Goal: Task Accomplishment & Management: Manage account settings

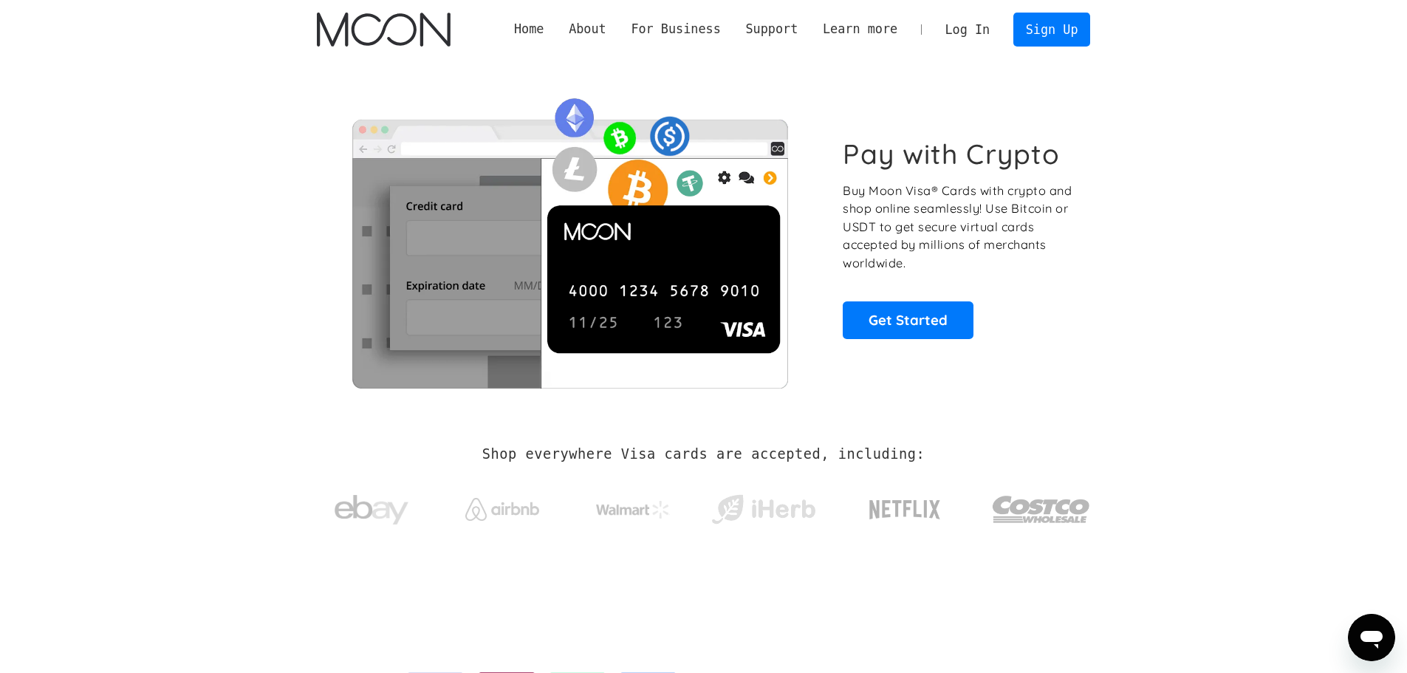
click at [981, 32] on link "Log In" at bounding box center [967, 29] width 69 height 32
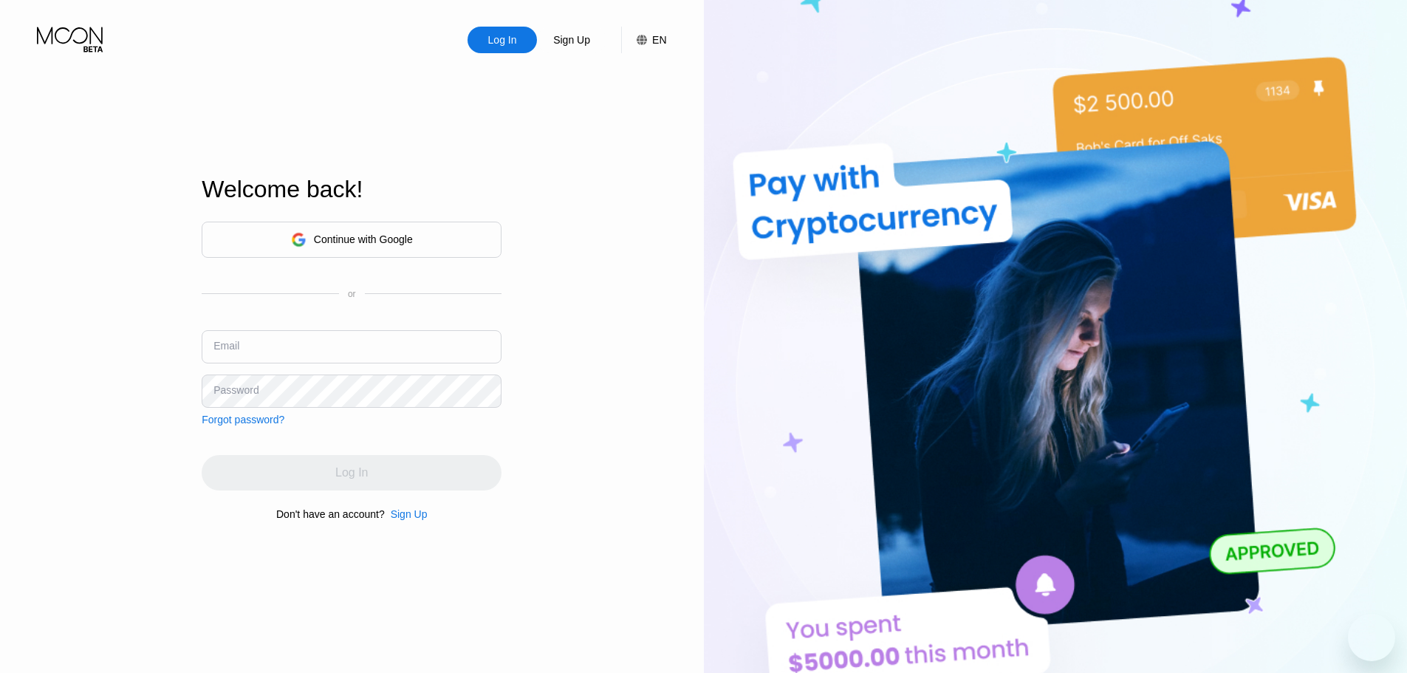
type input "[EMAIL_ADDRESS][DOMAIN_NAME]"
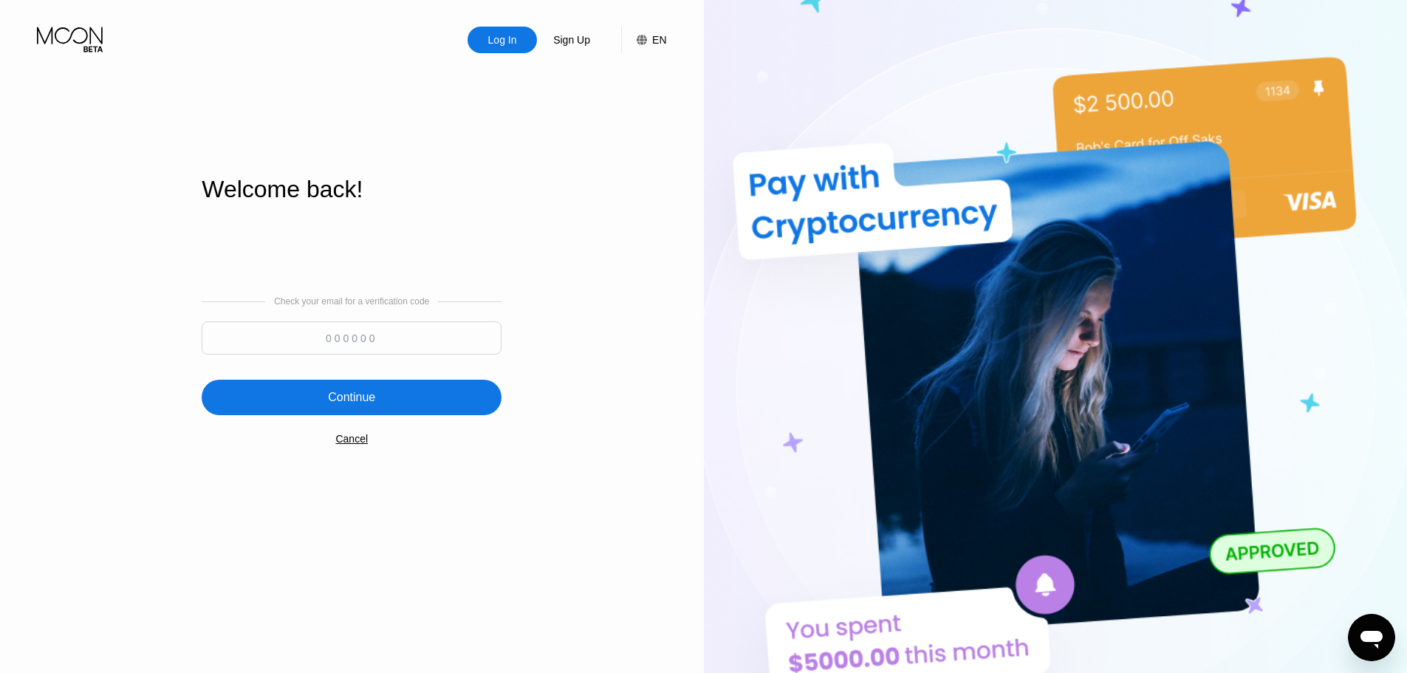
click at [366, 343] on input at bounding box center [352, 337] width 300 height 33
paste input "724943"
type input "724943"
click at [373, 402] on div "Continue" at bounding box center [351, 397] width 47 height 15
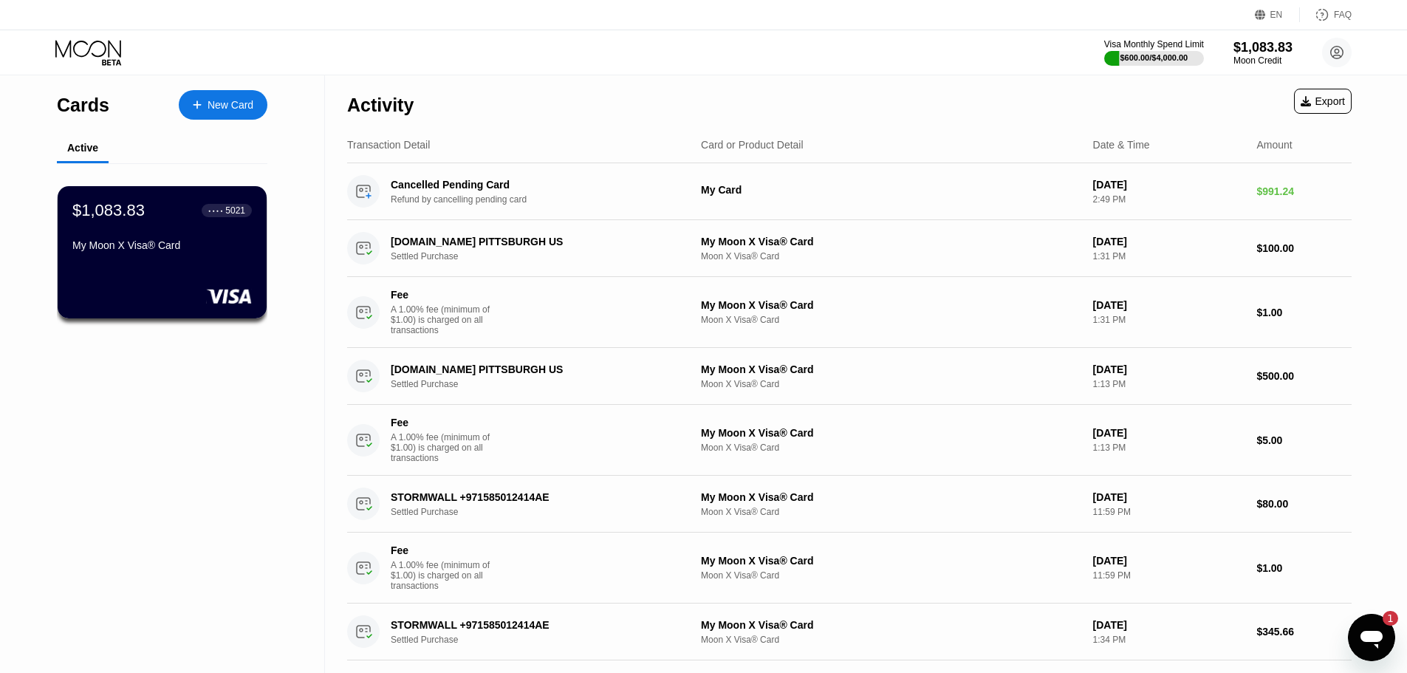
click at [1382, 634] on icon "Open messaging window, 1 unread message" at bounding box center [1372, 640] width 22 height 18
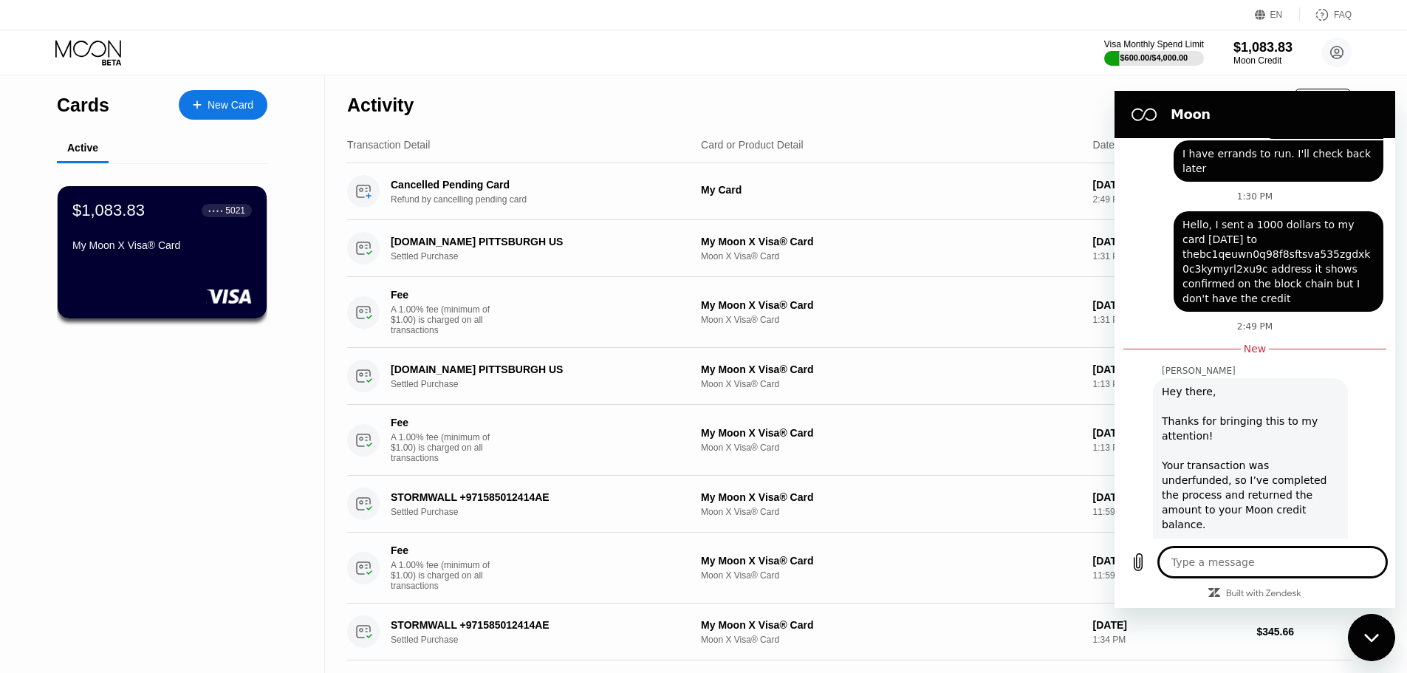
scroll to position [798, 0]
click at [226, 416] on div "Cards New Card Active $1,083.83 ● ● ● ● 5021 My Moon X Visa® Card" at bounding box center [162, 616] width 325 height 1082
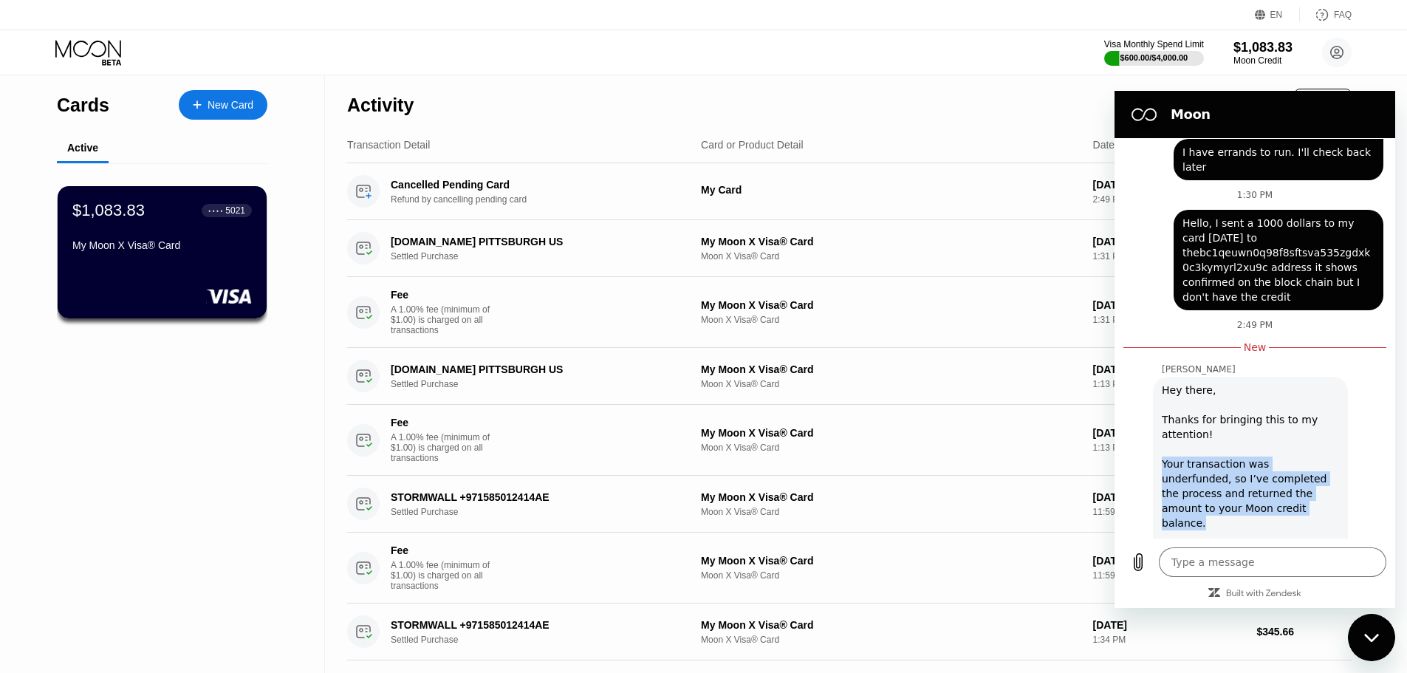
drag, startPoint x: 1163, startPoint y: 436, endPoint x: 1310, endPoint y: 479, distance: 153.3
click at [1310, 479] on div "Hey there, Thanks for bringing this to my attention! Your transaction was under…" at bounding box center [1250, 471] width 177 height 177
copy div "Your transaction was underfunded, so I’ve completed the process and returned th…"
drag, startPoint x: 259, startPoint y: 432, endPoint x: 258, endPoint y: 439, distance: 7.4
click at [259, 433] on div "Cards New Card Active $1,083.83 ● ● ● ● 5021 My Moon X Visa® Card" at bounding box center [162, 616] width 325 height 1082
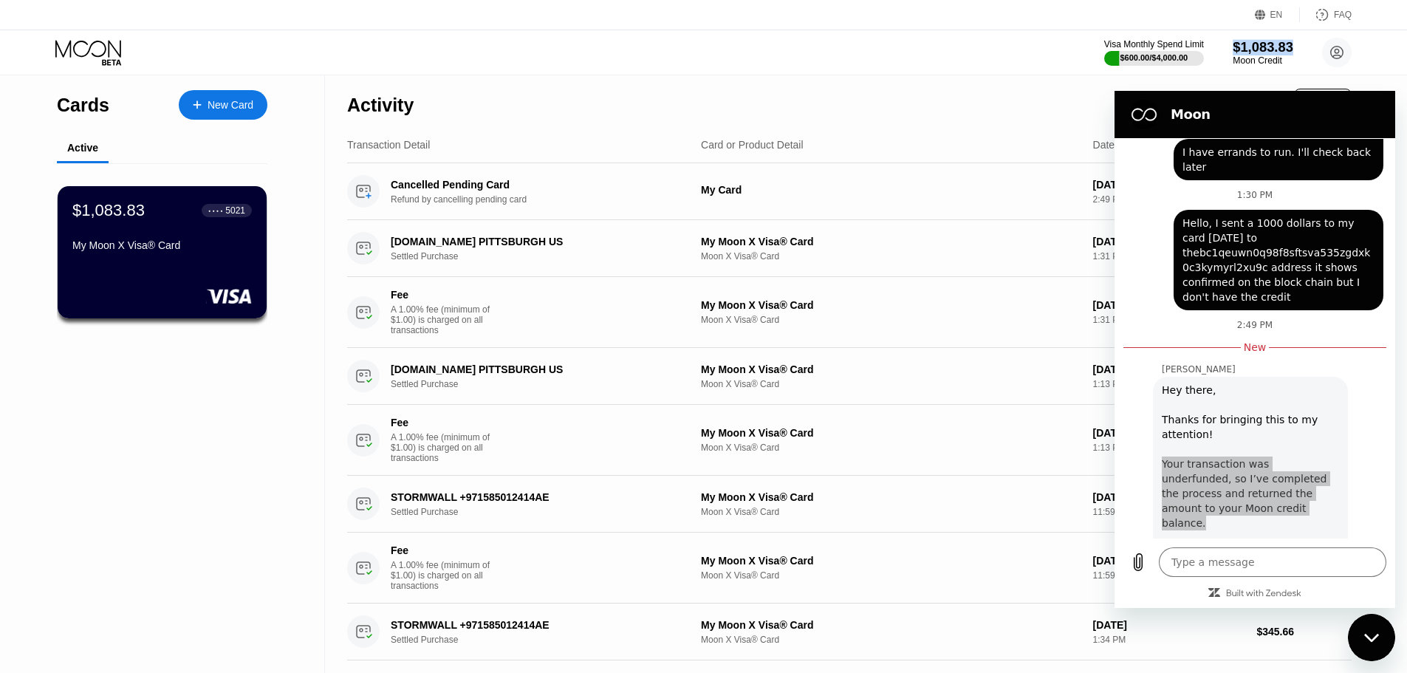
drag, startPoint x: 1293, startPoint y: 44, endPoint x: 1236, endPoint y: 49, distance: 56.3
click at [1236, 49] on div "$1,083.83" at bounding box center [1263, 47] width 61 height 16
copy div "$1,083.83"
click at [976, 142] on div "Card or Product Detail" at bounding box center [891, 145] width 380 height 12
click at [1044, 103] on div "Activity Export" at bounding box center [849, 101] width 1004 height 52
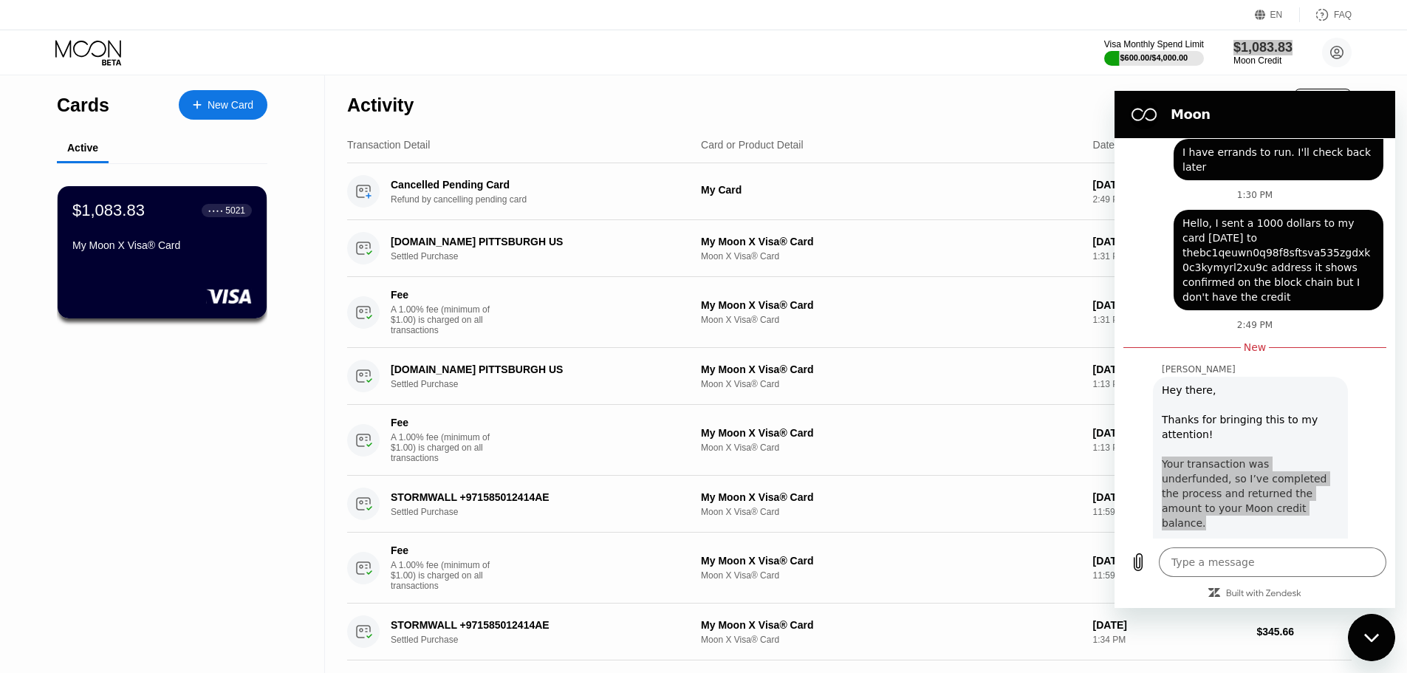
click at [1361, 636] on div "Close messaging window" at bounding box center [1371, 637] width 44 height 44
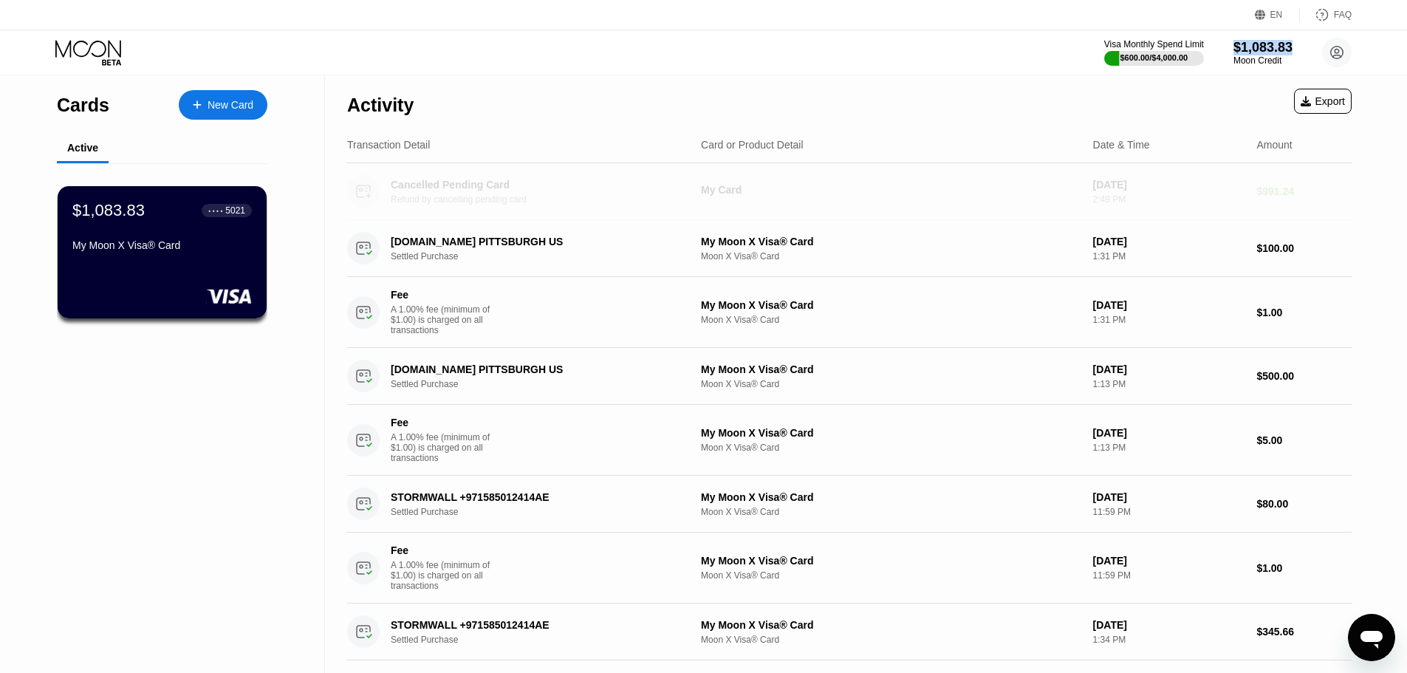
drag, startPoint x: 386, startPoint y: 181, endPoint x: 455, endPoint y: 196, distance: 71.0
click at [455, 196] on div "Cancelled Pending Card Refund by cancelling pending card" at bounding box center [518, 191] width 342 height 32
click at [492, 200] on div "Refund by cancelling pending card" at bounding box center [545, 199] width 308 height 10
drag, startPoint x: 538, startPoint y: 203, endPoint x: 404, endPoint y: 182, distance: 136.0
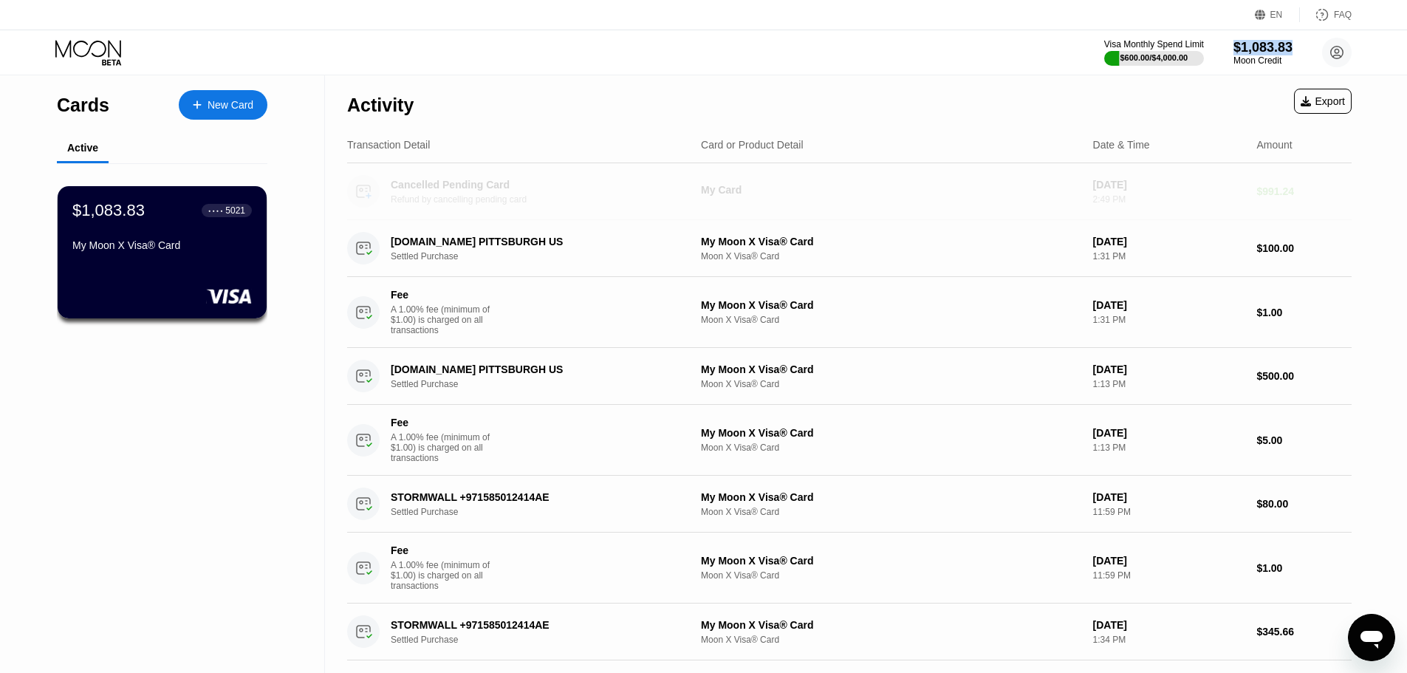
click at [404, 182] on div "Cancelled Pending Card Refund by cancelling pending card" at bounding box center [545, 192] width 308 height 26
click at [363, 194] on circle at bounding box center [363, 191] width 32 height 32
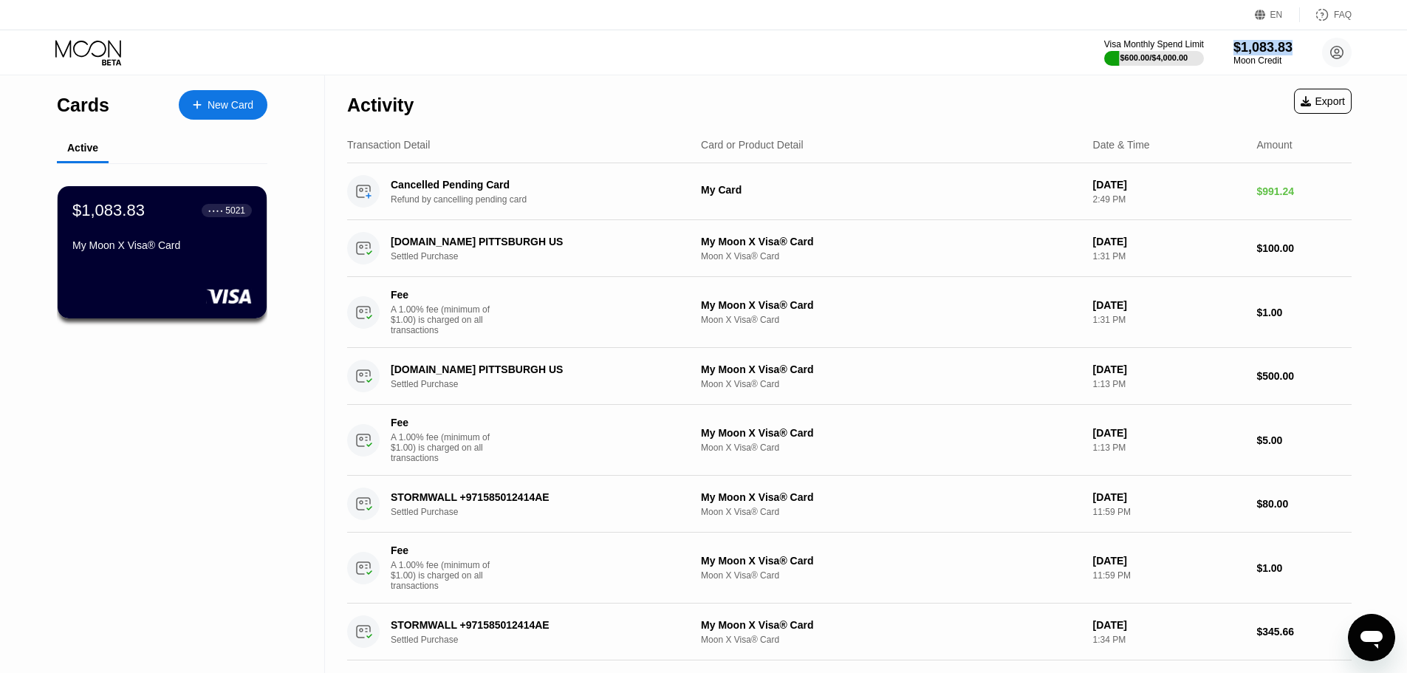
click at [761, 97] on div "Activity Export" at bounding box center [849, 101] width 1004 height 52
click at [769, 33] on div "Visa Monthly Spend Limit $600.00 / $4,000.00 $1,083.83 Moon Credit [EMAIL_ADDRE…" at bounding box center [703, 52] width 1407 height 44
click at [768, 39] on div "Visa Monthly Spend Limit $600.00 / $4,000.00 $1,083.83 Moon Credit [EMAIL_ADDRE…" at bounding box center [703, 52] width 1407 height 44
drag, startPoint x: 391, startPoint y: 183, endPoint x: 519, endPoint y: 206, distance: 129.8
click at [507, 203] on div "Cancelled Pending Card Refund by cancelling pending card" at bounding box center [545, 192] width 308 height 26
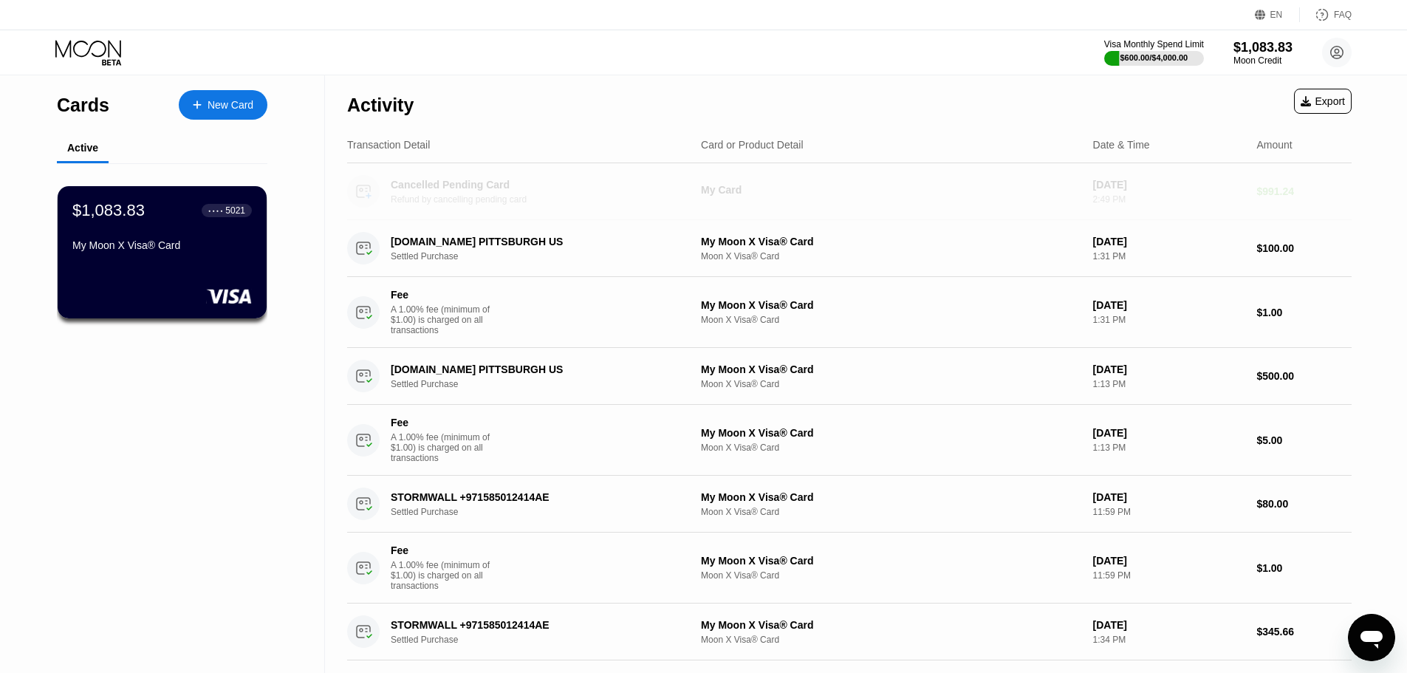
drag, startPoint x: 550, startPoint y: 211, endPoint x: 405, endPoint y: 184, distance: 147.2
click at [391, 185] on div "Cancelled Pending Card Refund by cancelling pending card My Card [DATE] 2:49 PM…" at bounding box center [849, 191] width 1004 height 57
click at [949, 475] on div "Fee A 1.00% fee (minimum of $1.00) is charged on all transactions My Moon X Vis…" at bounding box center [849, 440] width 1004 height 71
click at [864, 89] on div "Activity Export" at bounding box center [849, 101] width 1004 height 52
click at [1329, 61] on circle at bounding box center [1337, 53] width 30 height 30
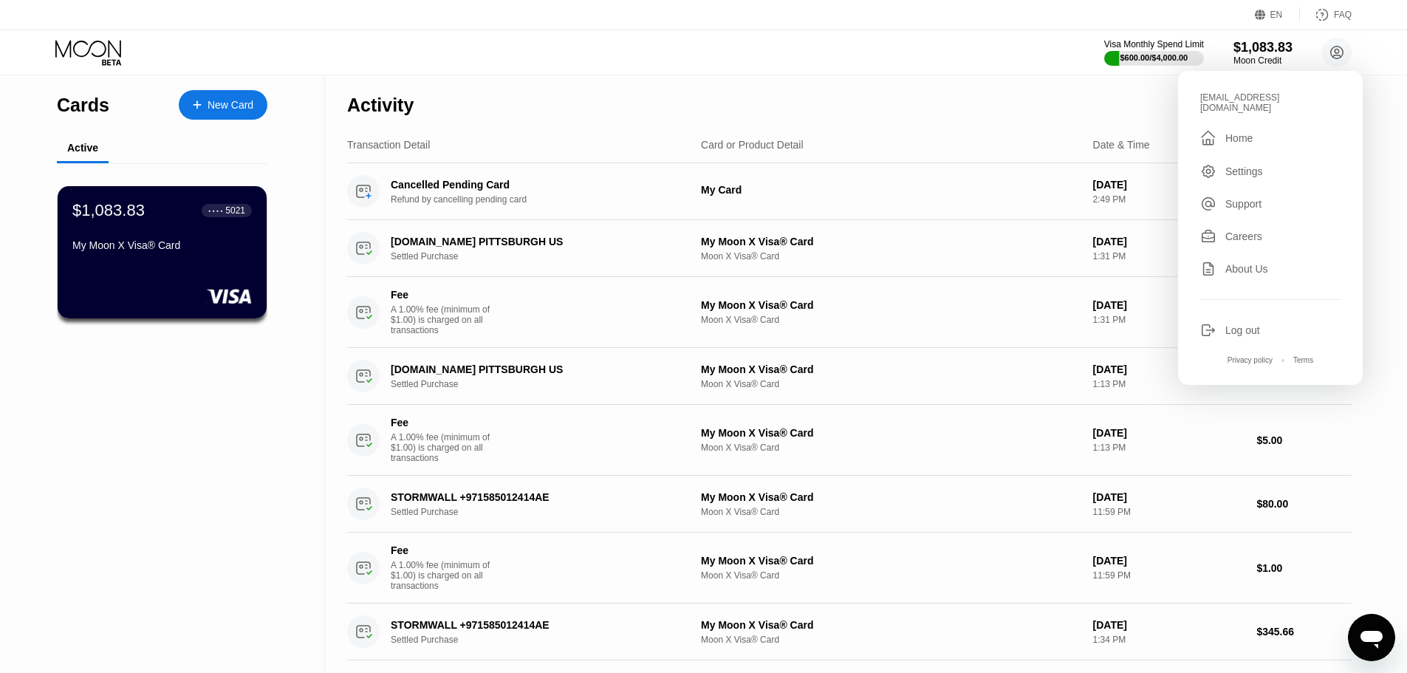
click at [1254, 324] on div "Log out" at bounding box center [1242, 330] width 35 height 12
type textarea "x"
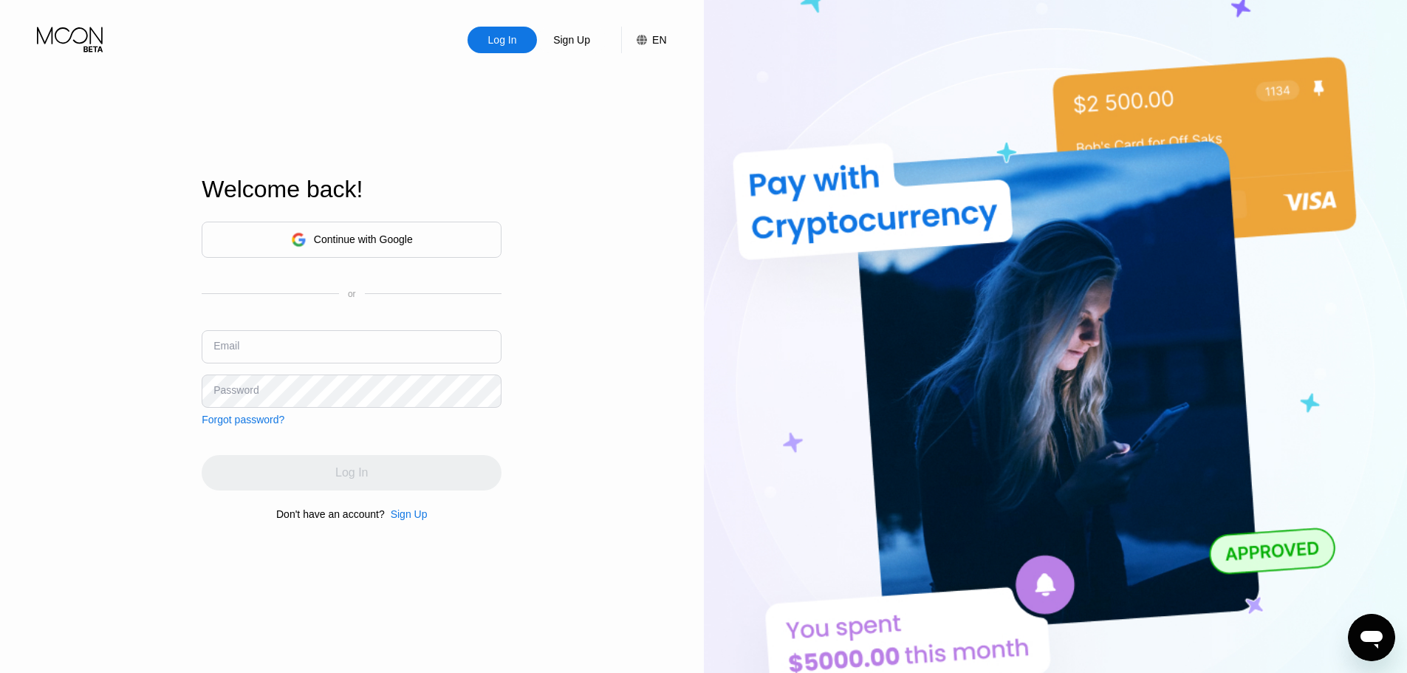
type input "usasexguide@proton.me"
